Goal: Check status

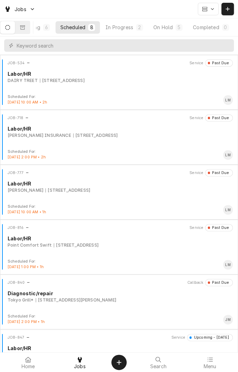
scroll to position [141, 0]
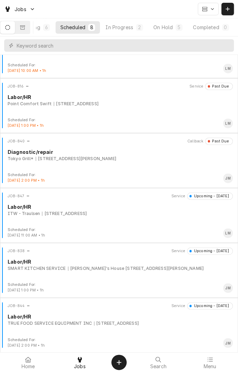
click at [121, 24] on div "In Progress" at bounding box center [120, 27] width 28 height 7
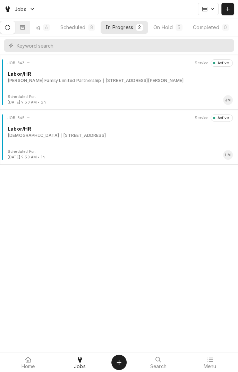
click at [113, 82] on div "[STREET_ADDRESS][PERSON_NAME]" at bounding box center [143, 80] width 81 height 6
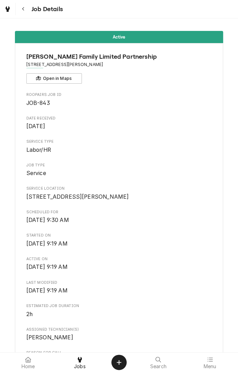
click at [38, 22] on div "Active Dugger Family Limited Partnership 1918 Country RD 303, Edna, TX 77957 Op…" at bounding box center [119, 185] width 238 height 334
click at [28, 6] on button "Navigate back" at bounding box center [23, 9] width 12 height 12
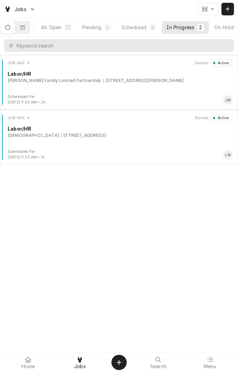
click at [134, 26] on div "Scheduled" at bounding box center [133, 27] width 25 height 7
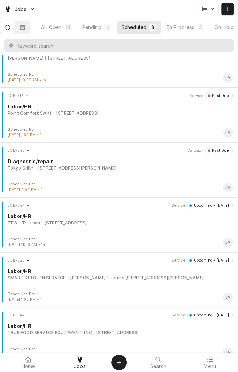
scroll to position [141, 0]
